Goal: Transaction & Acquisition: Purchase product/service

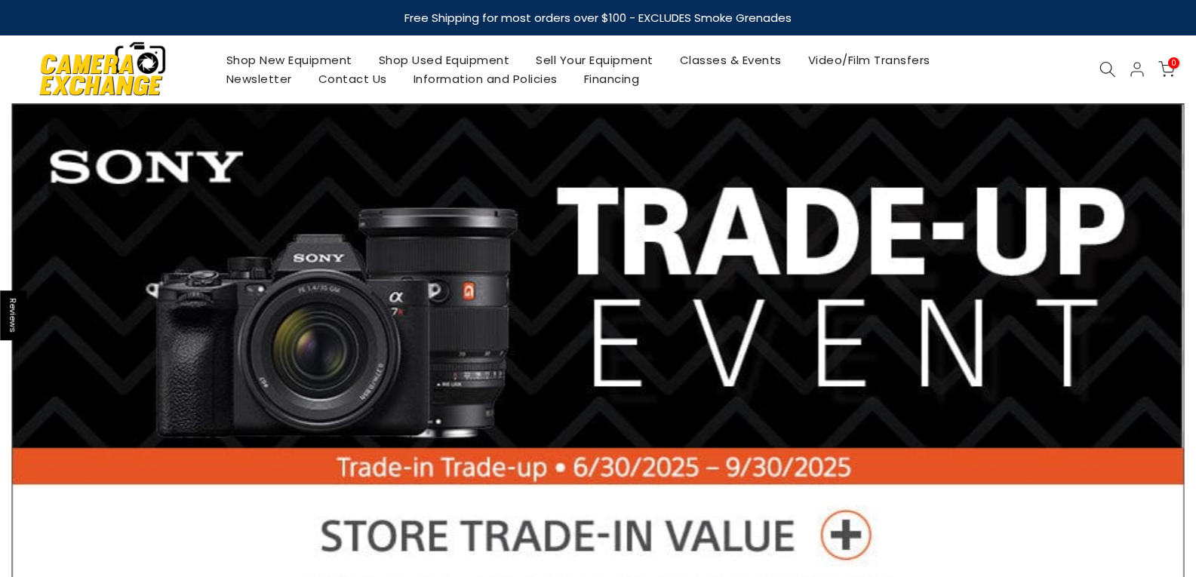
click at [442, 52] on link "Shop Used Equipment" at bounding box center [444, 60] width 158 height 19
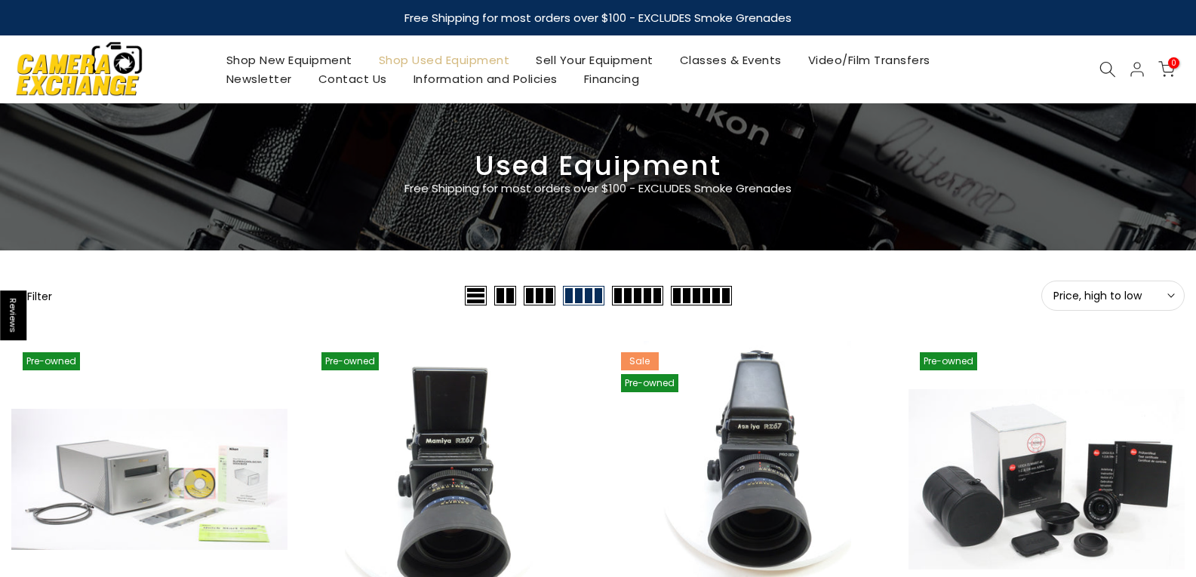
click at [1156, 289] on span "Price, high to low" at bounding box center [1112, 296] width 119 height 14
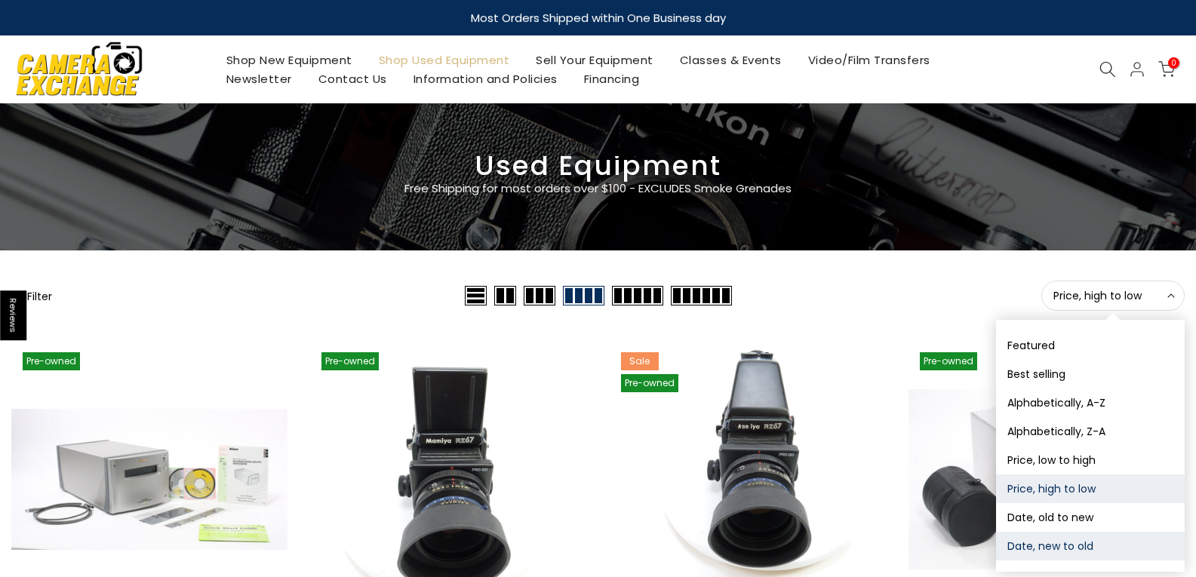
click at [1049, 542] on button "Date, new to old" at bounding box center [1090, 546] width 189 height 29
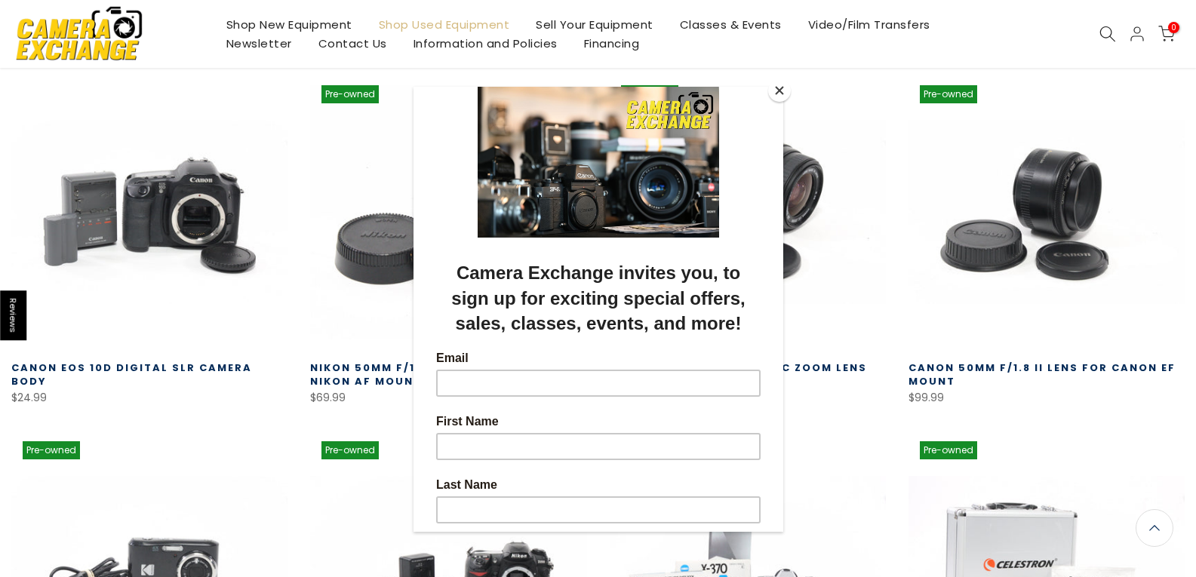
scroll to position [264, 0]
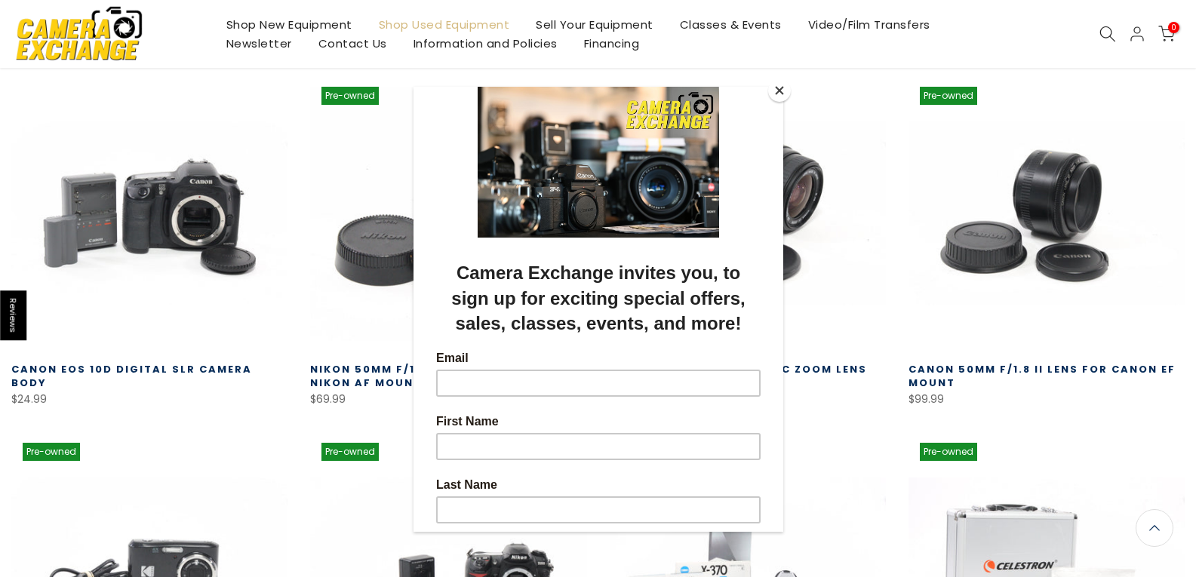
click at [773, 91] on button "Close" at bounding box center [779, 90] width 23 height 23
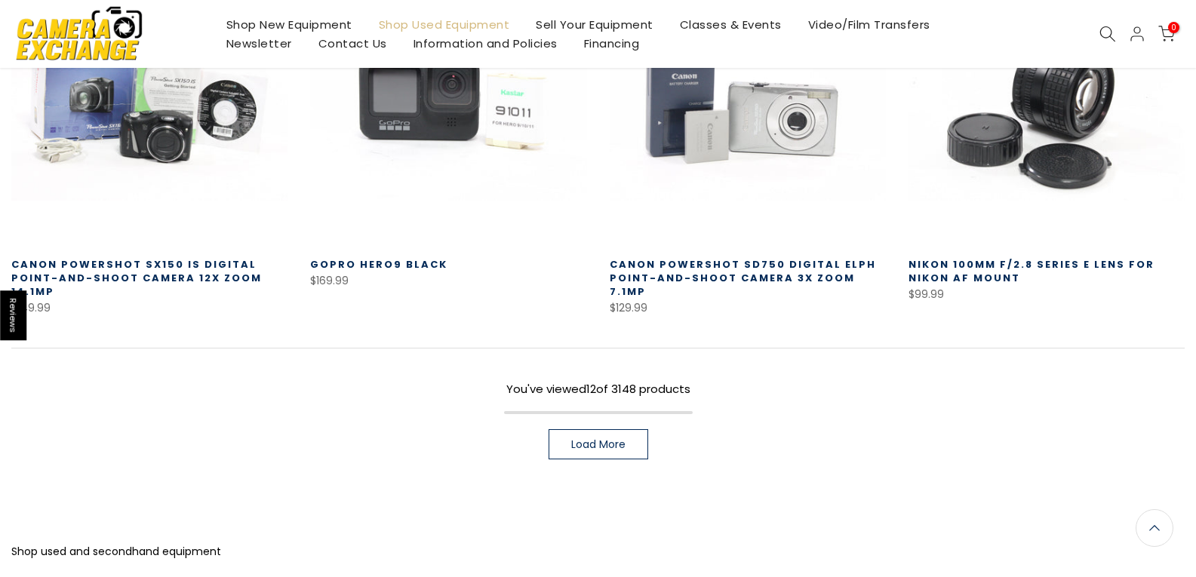
scroll to position [1095, 0]
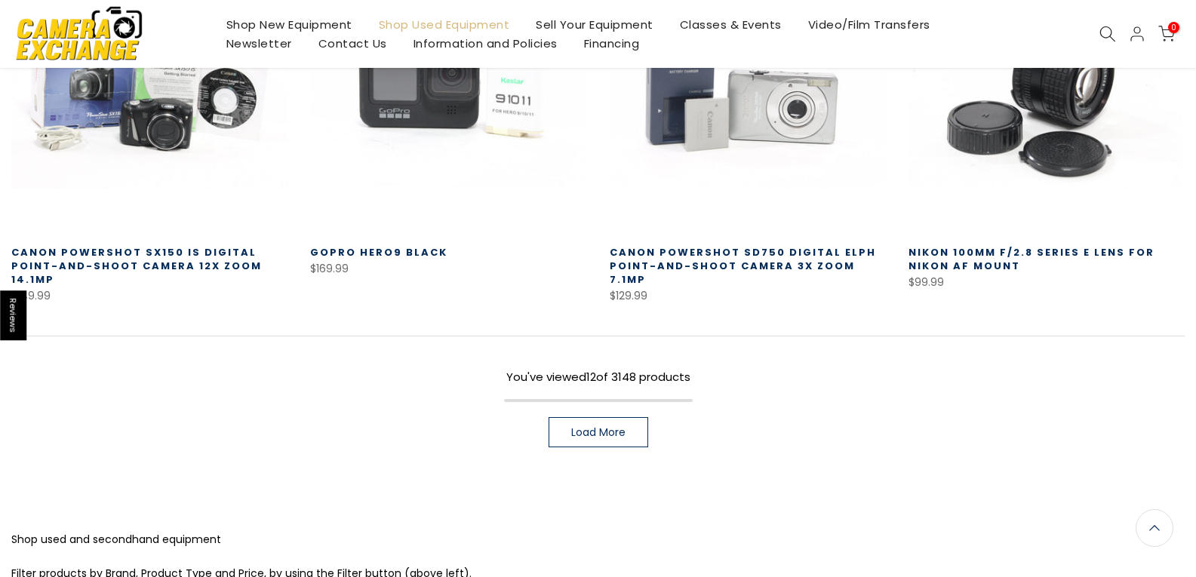
click at [588, 423] on link "Load More" at bounding box center [598, 432] width 100 height 30
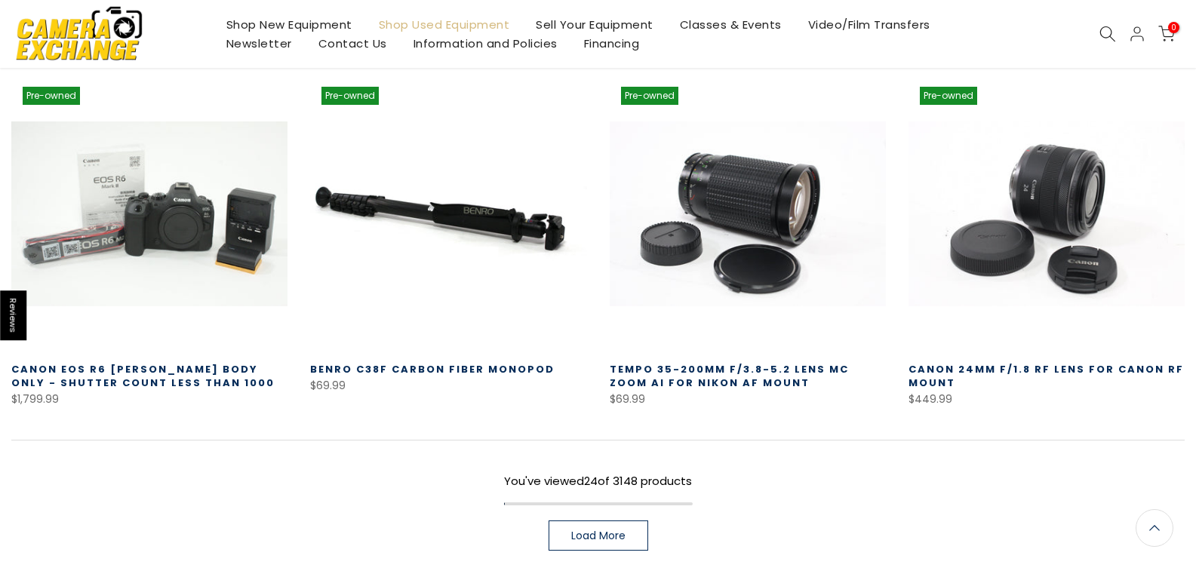
scroll to position [2076, 0]
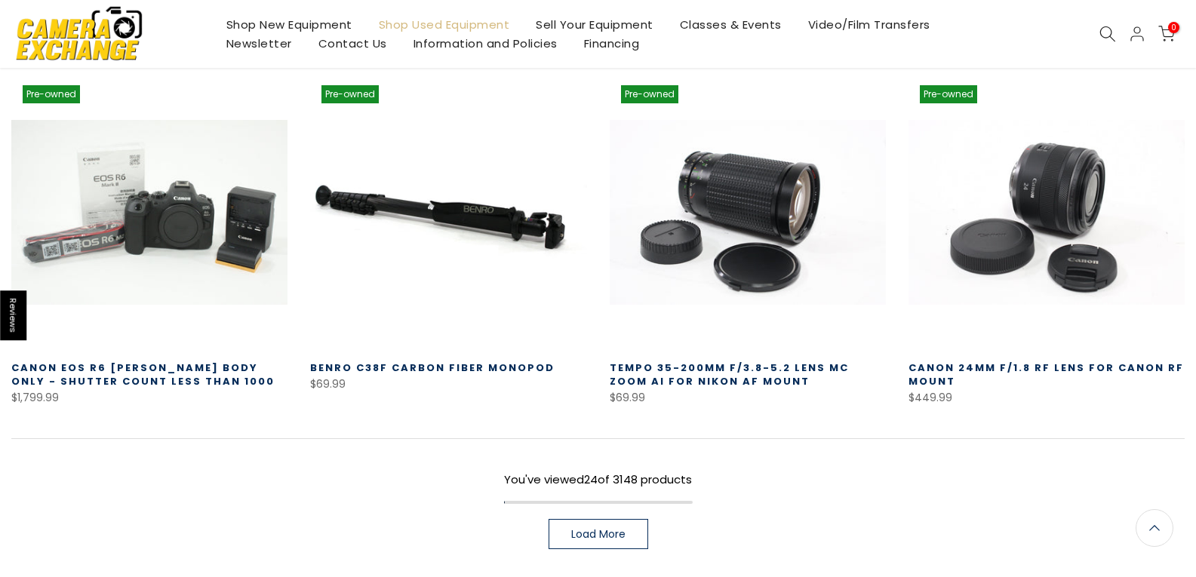
click at [631, 524] on link "Load More" at bounding box center [598, 534] width 100 height 30
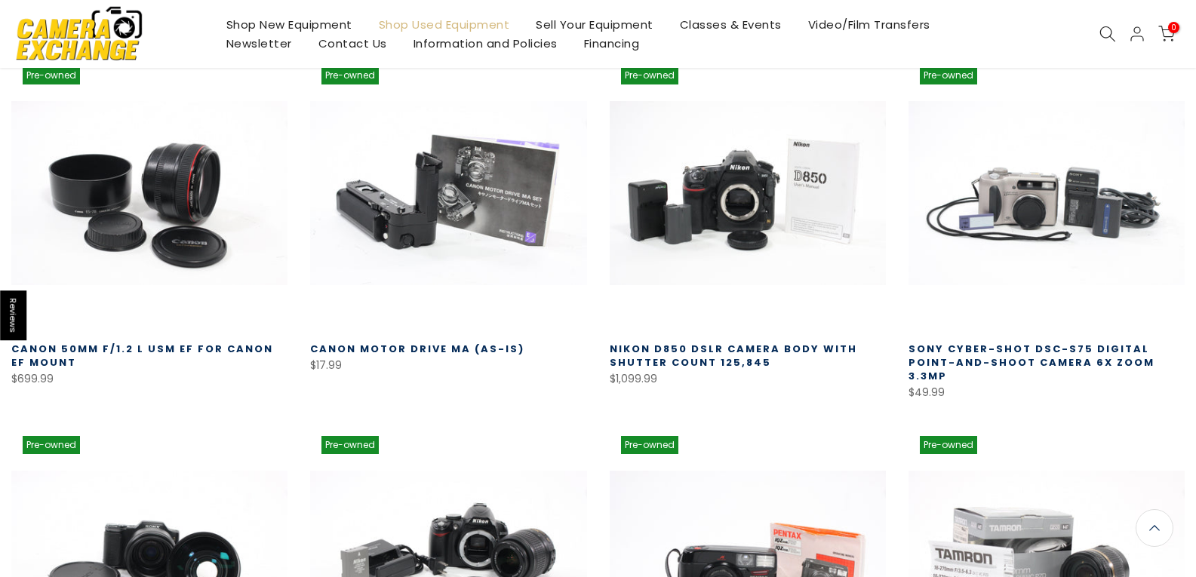
scroll to position [2453, 0]
